Goal: Transaction & Acquisition: Purchase product/service

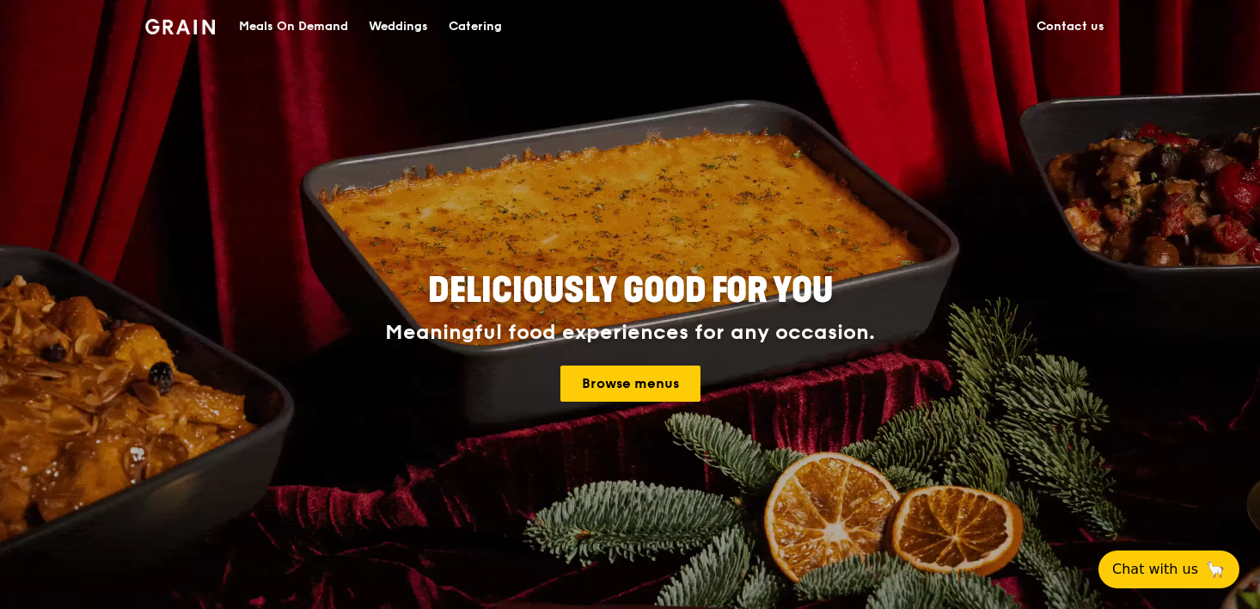
scroll to position [40, 0]
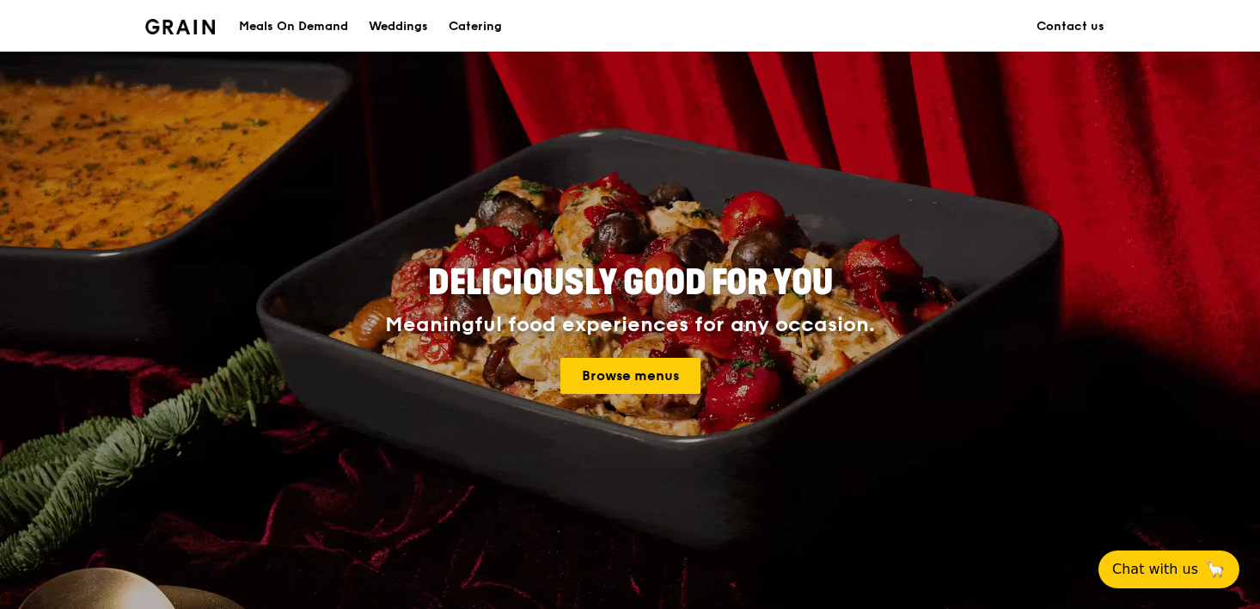
click at [619, 395] on div "Deliciously good for you Meaningful food experiences for any occasion. Browse m…" at bounding box center [630, 330] width 774 height 141
click at [611, 378] on link "Browse menus" at bounding box center [630, 376] width 140 height 36
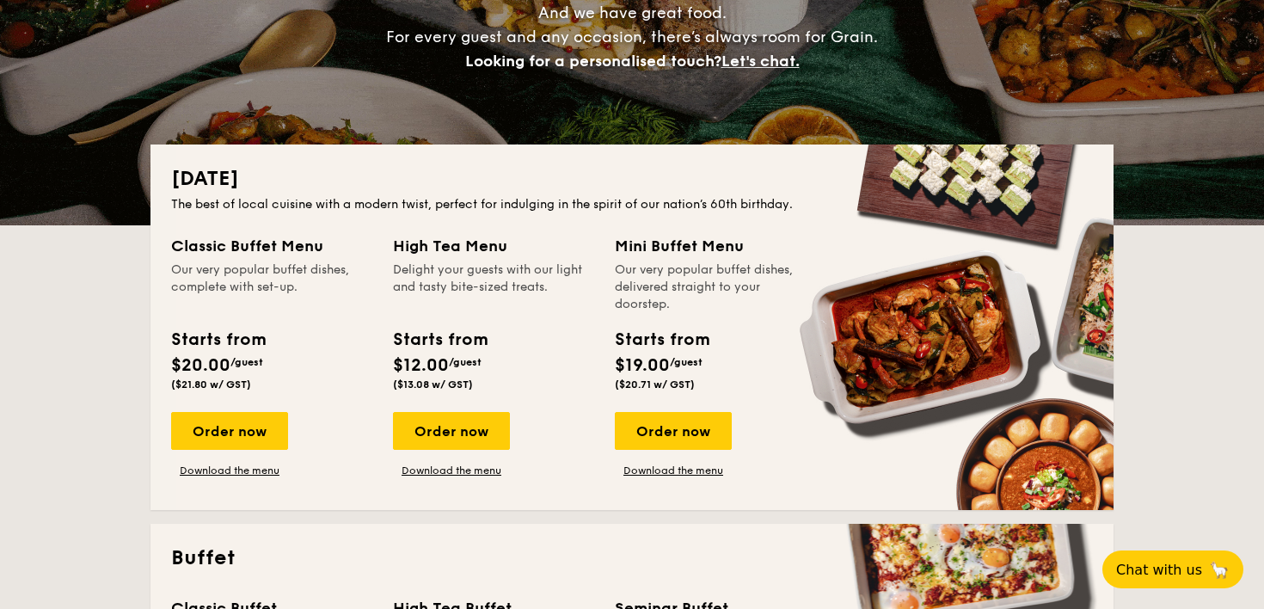
scroll to position [235, 0]
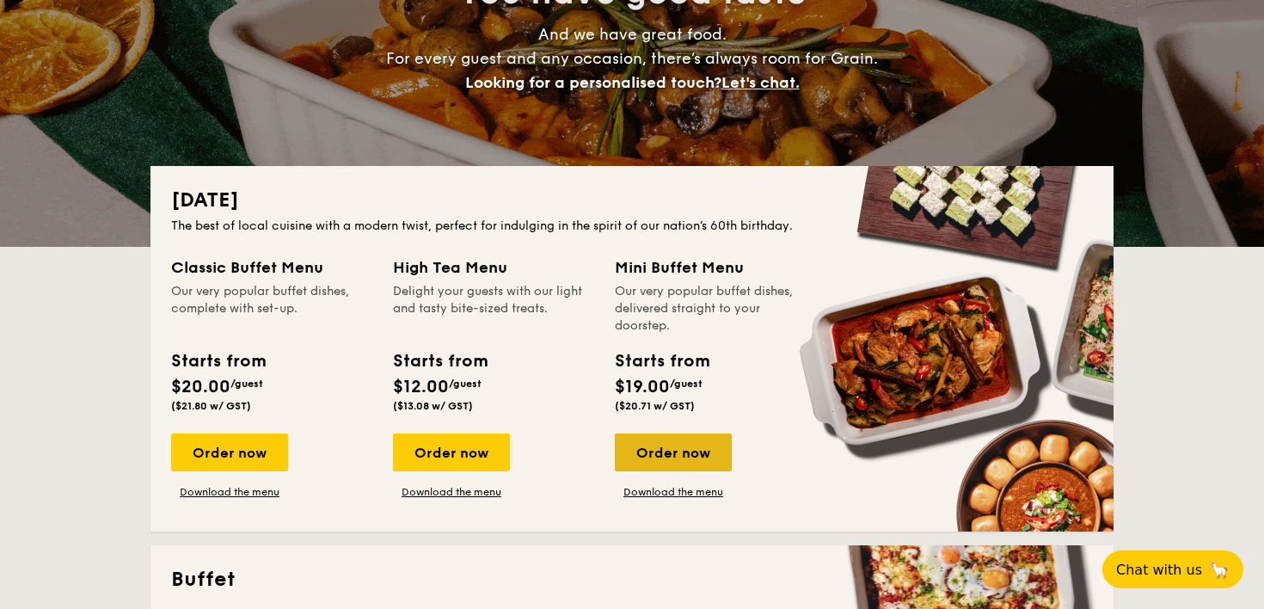
click at [665, 461] on div "Order now" at bounding box center [673, 452] width 117 height 38
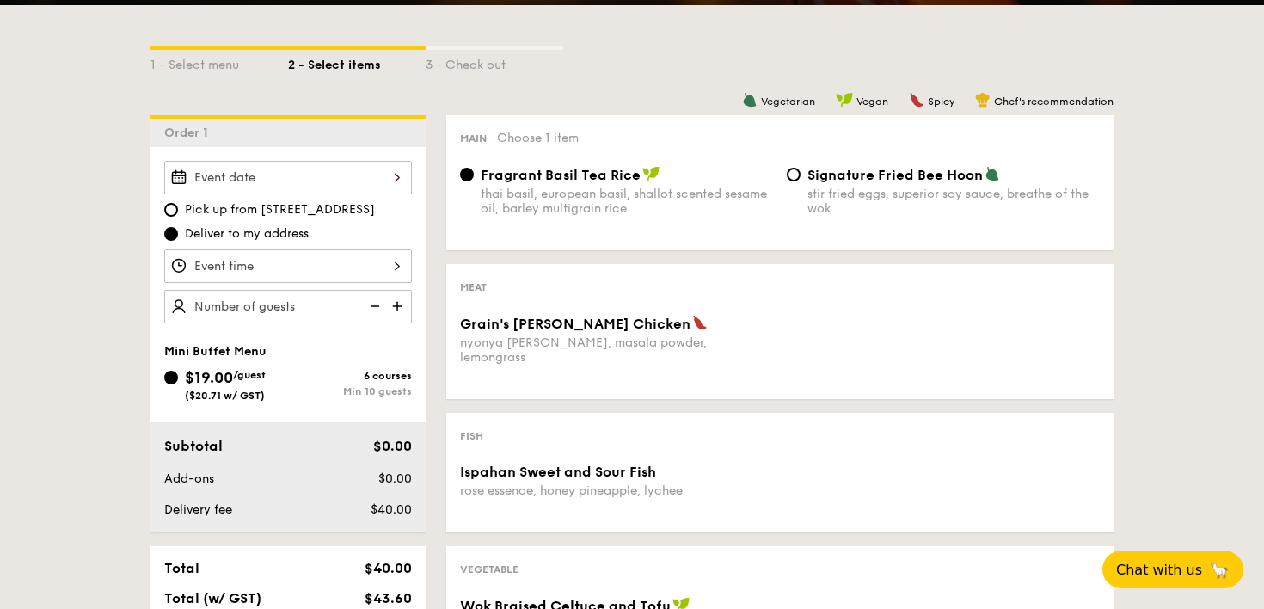
scroll to position [361, 0]
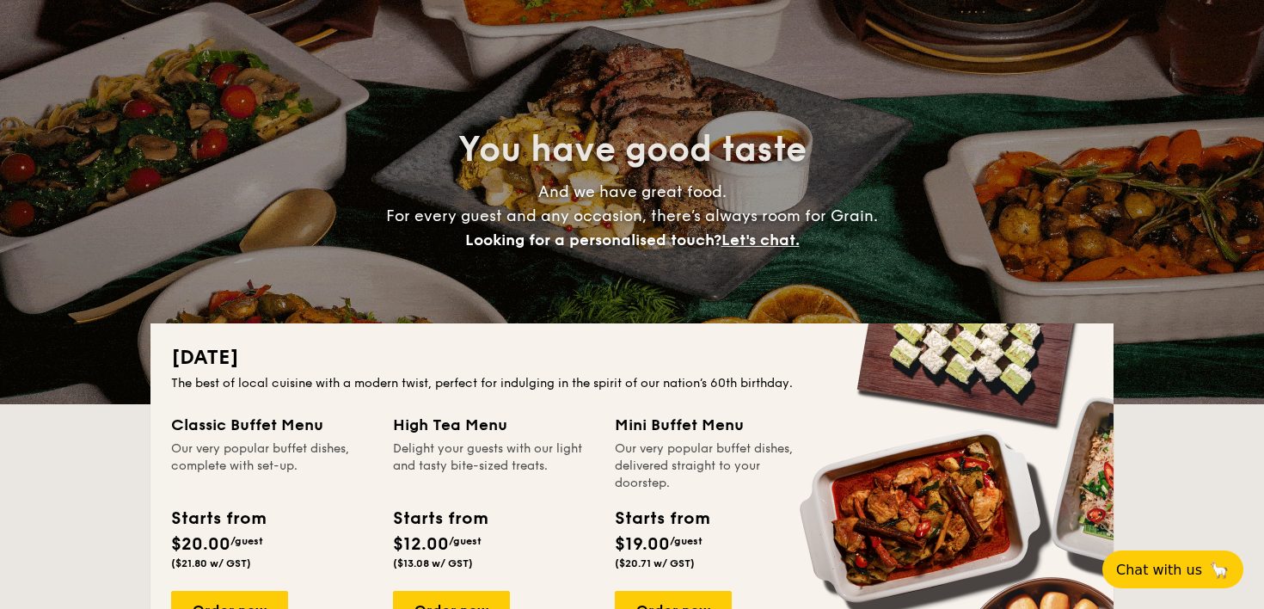
scroll to position [148, 0]
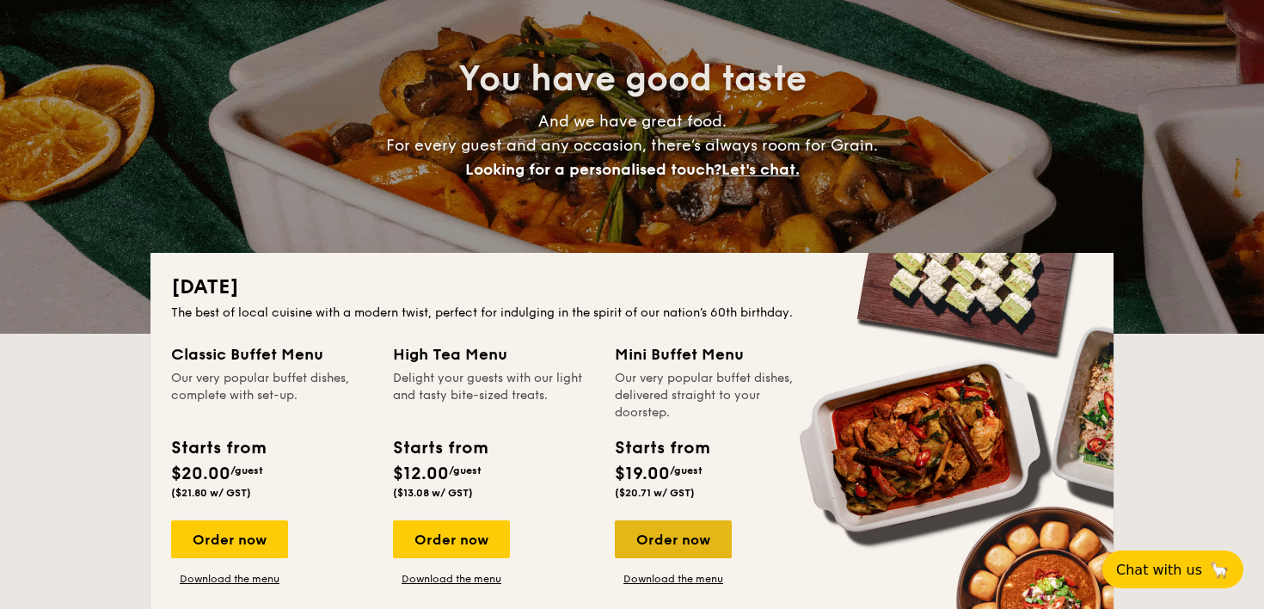
click at [682, 539] on div "Order now" at bounding box center [673, 539] width 117 height 38
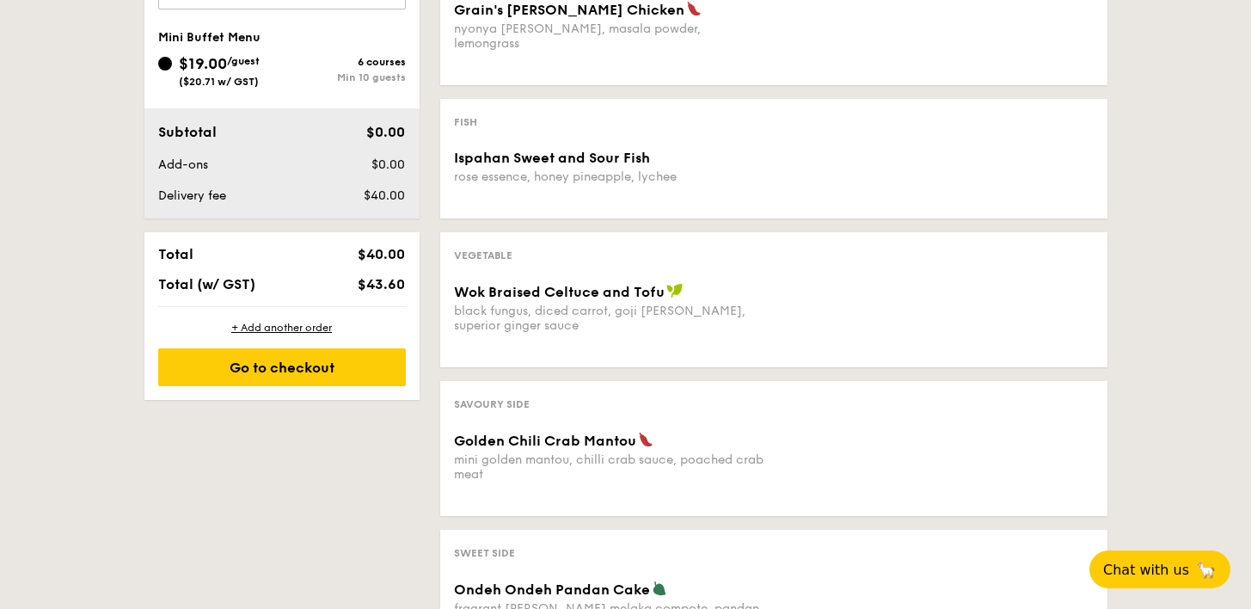
scroll to position [686, 0]
